Goal: Check status: Check status

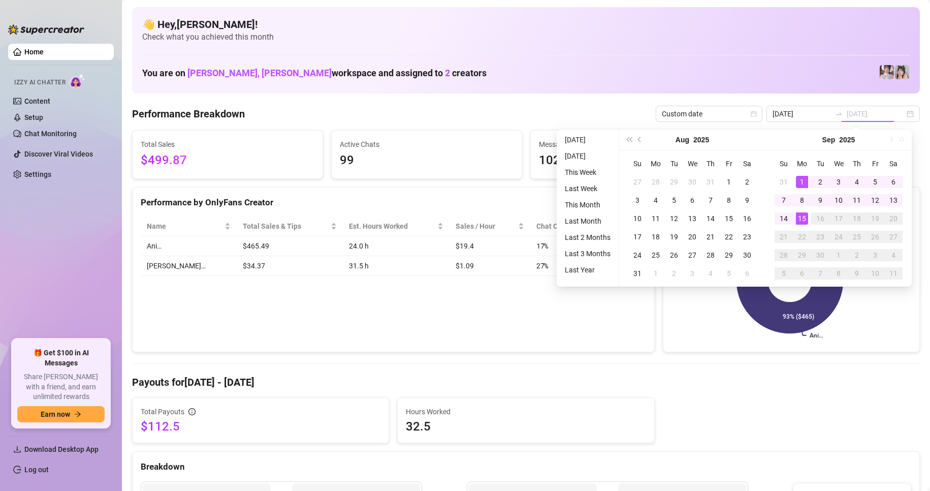
type input "[DATE]"
click at [800, 219] on div "15" at bounding box center [802, 218] width 12 height 12
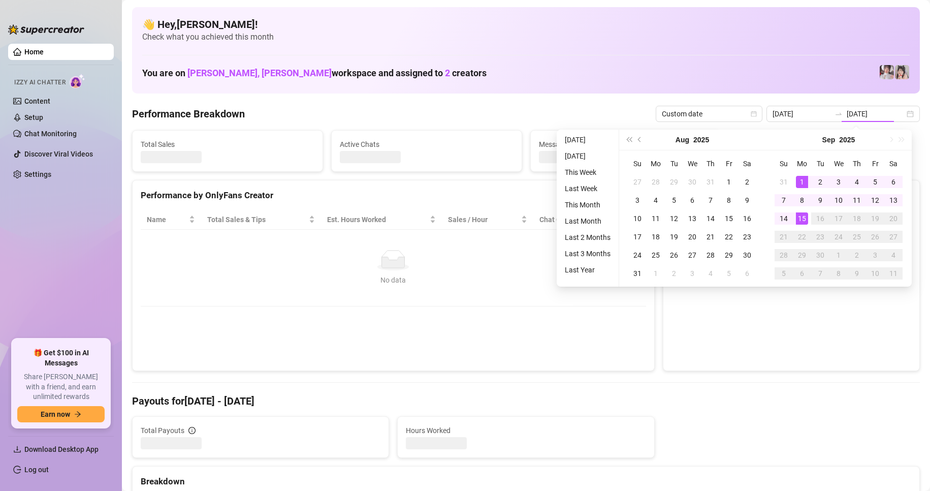
type input "[DATE]"
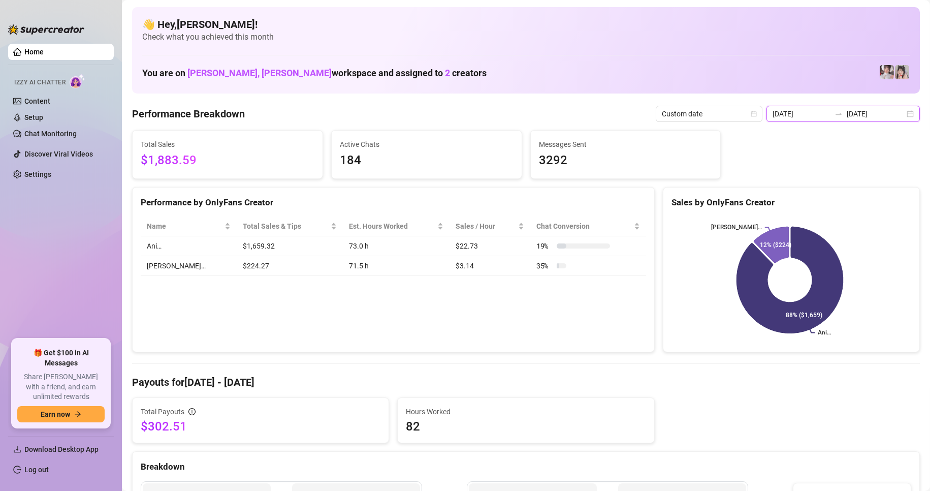
click at [893, 113] on input "[DATE]" at bounding box center [876, 113] width 58 height 11
click at [901, 115] on div "[DATE] [DATE]" at bounding box center [843, 114] width 153 height 16
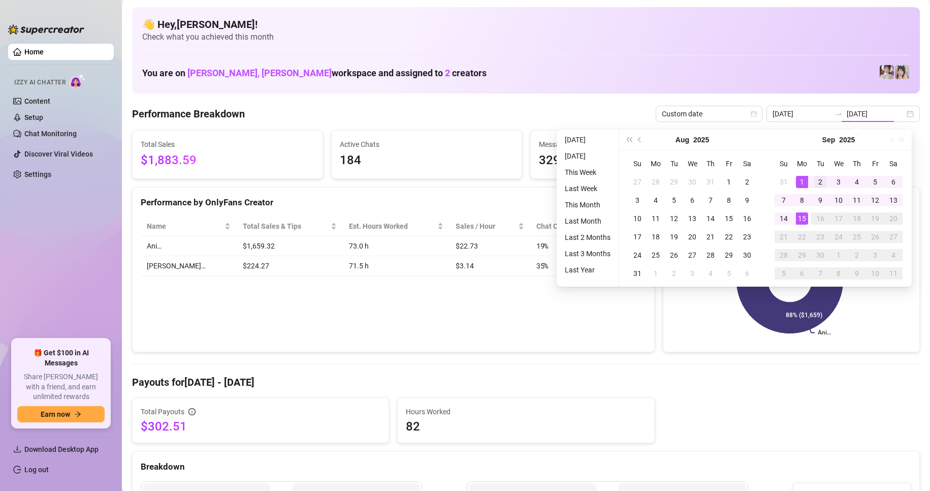
click at [801, 180] on div "1" at bounding box center [802, 182] width 12 height 12
type input "[DATE]"
click at [895, 198] on div "13" at bounding box center [894, 200] width 12 height 12
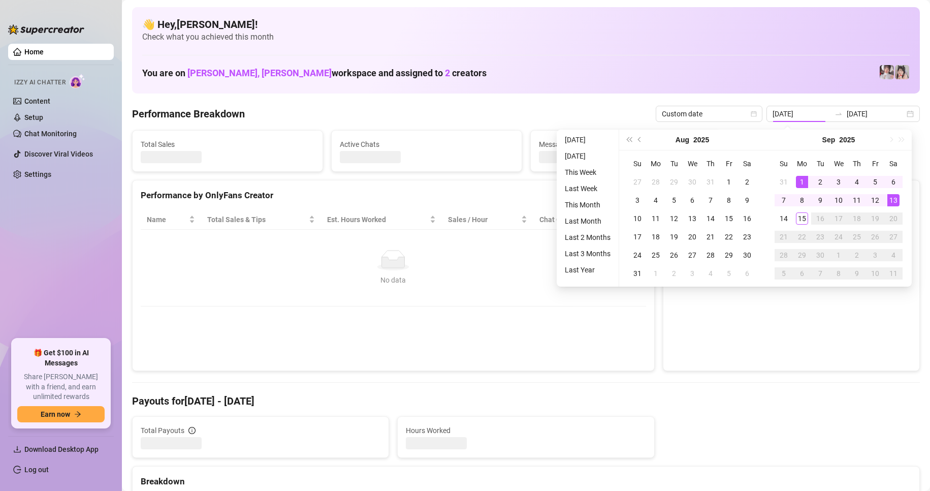
type input "2025-09-13"
type input "2025-09-01"
type input "2025-09-13"
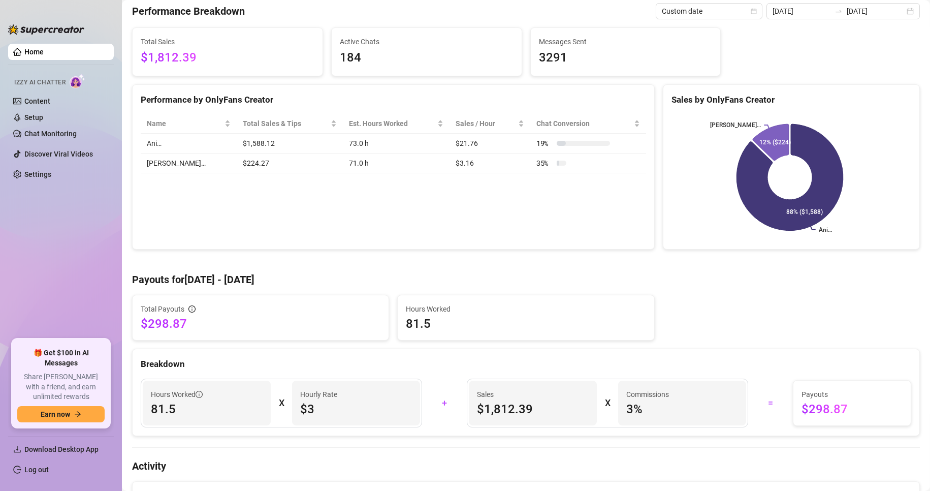
scroll to position [104, 0]
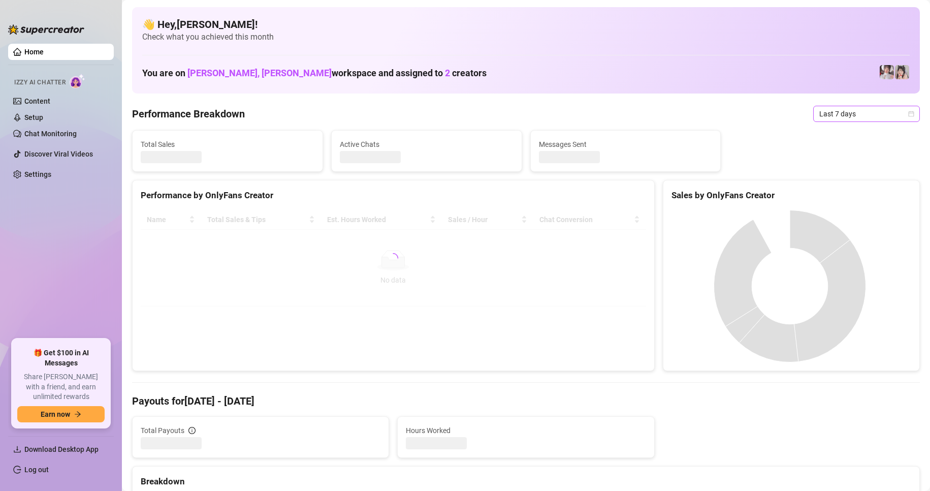
click at [874, 111] on span "Last 7 days" at bounding box center [866, 113] width 94 height 15
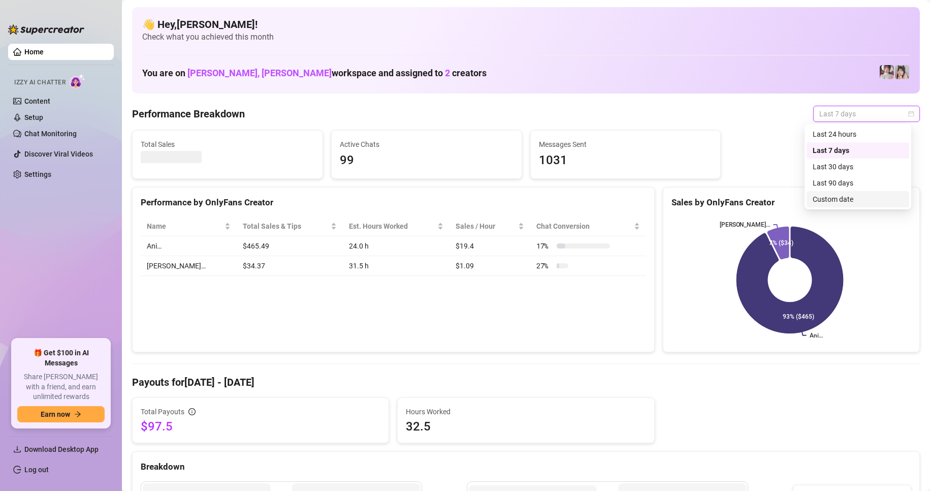
click at [827, 199] on div "Custom date" at bounding box center [858, 199] width 90 height 11
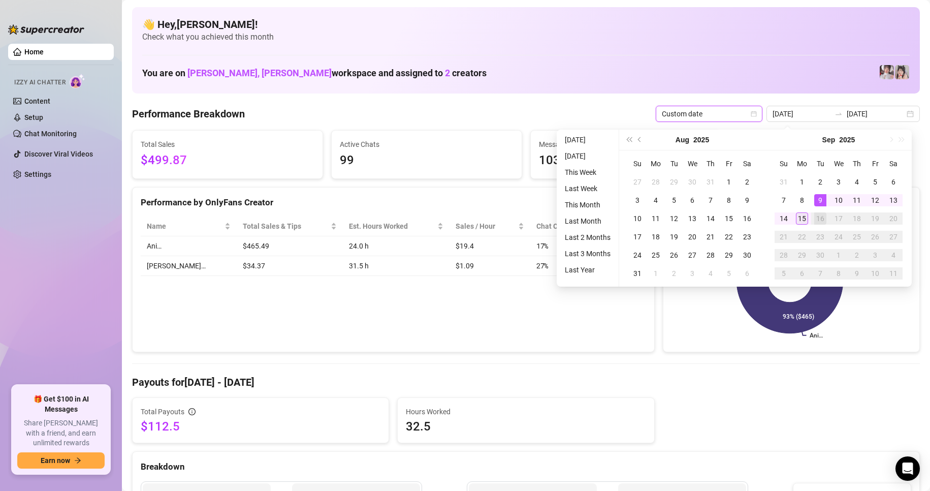
type input "[DATE]"
click at [808, 220] on div "15" at bounding box center [802, 218] width 12 height 12
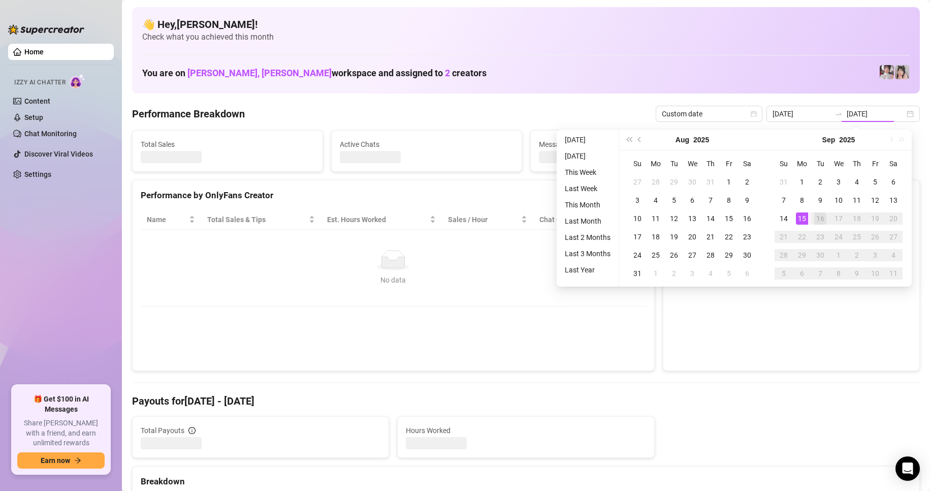
type input "[DATE]"
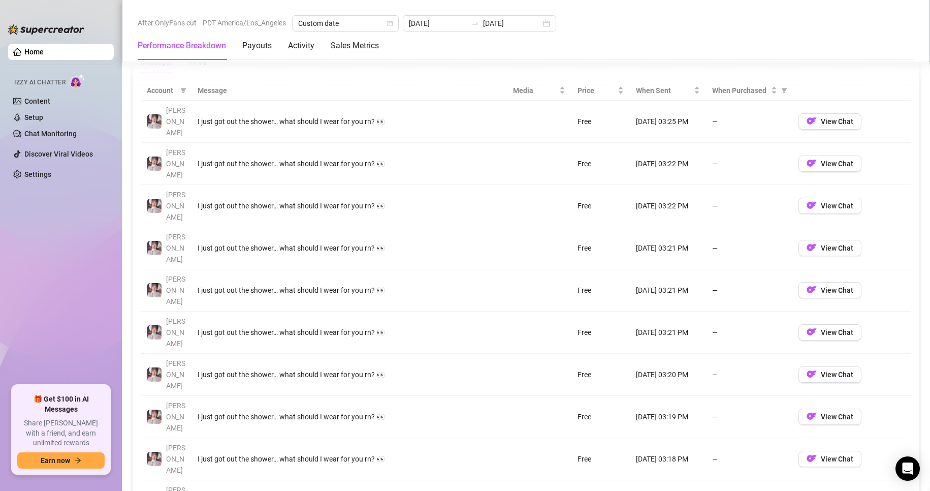
scroll to position [942, 0]
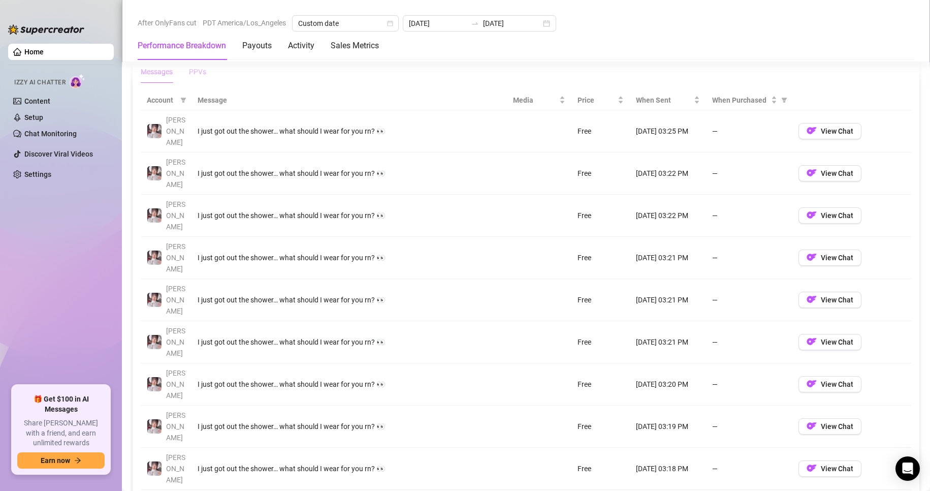
click at [197, 73] on div "PPVs" at bounding box center [197, 71] width 17 height 11
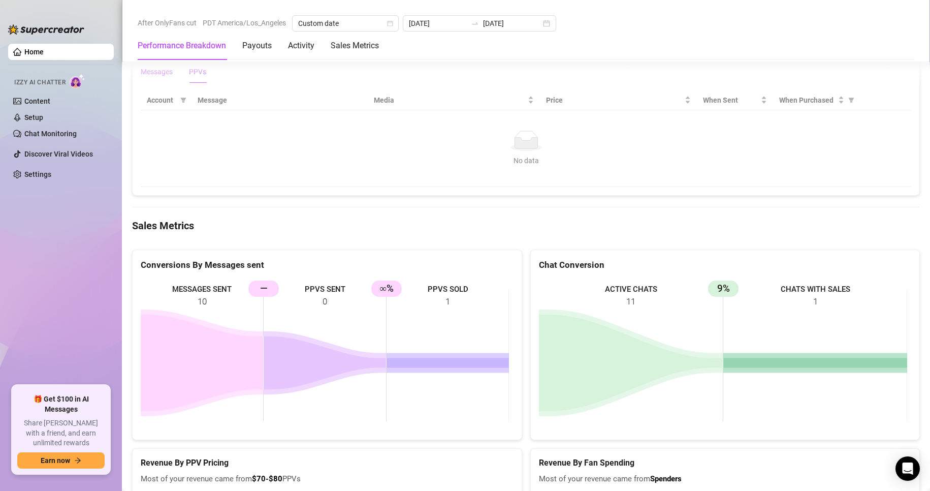
click at [147, 74] on div "Messages" at bounding box center [157, 71] width 32 height 11
